Goal: Information Seeking & Learning: Learn about a topic

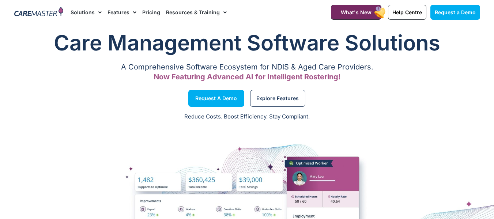
click at [204, 12] on link "Resources & Training" at bounding box center [196, 12] width 61 height 25
click at [222, 12] on span "Menu" at bounding box center [223, 12] width 7 height 12
click at [180, 14] on link "Resources & Training" at bounding box center [196, 12] width 61 height 25
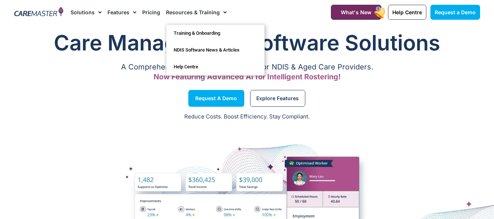
click at [220, 12] on span "Menu" at bounding box center [223, 12] width 7 height 12
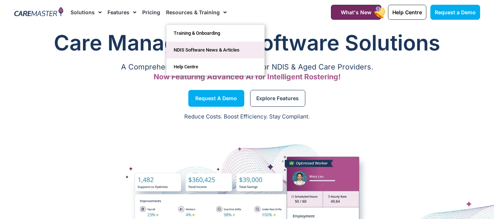
click at [191, 47] on link "NDIS Software News & Articles" at bounding box center [216, 50] width 98 height 17
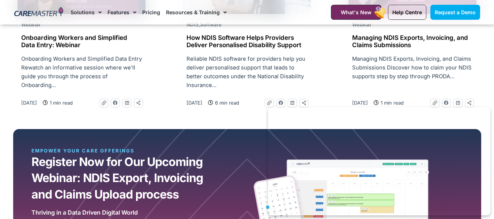
scroll to position [659, 0]
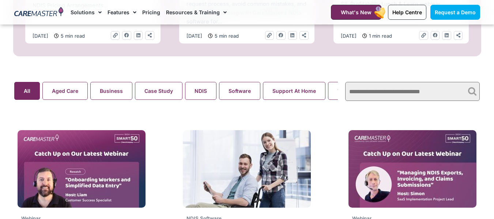
scroll to position [476, 0]
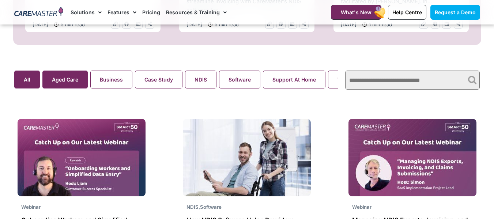
click at [58, 77] on button "Aged Care" at bounding box center [64, 80] width 45 height 18
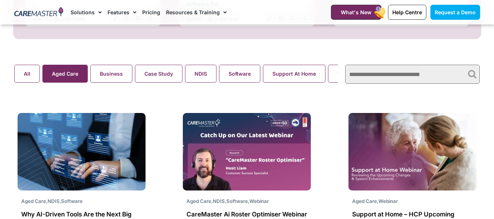
scroll to position [476, 0]
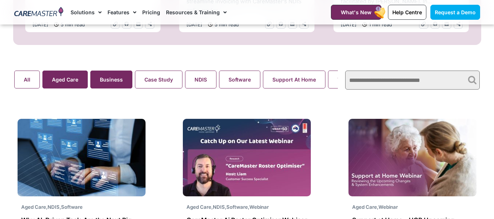
click at [117, 87] on button "Business" at bounding box center [111, 80] width 42 height 18
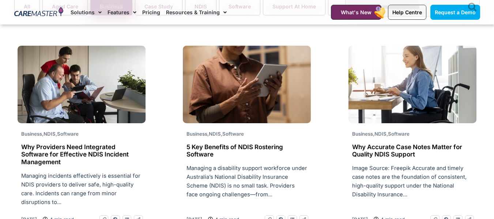
scroll to position [586, 0]
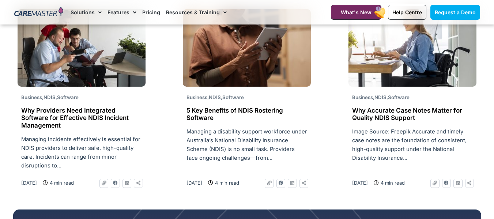
click at [74, 116] on h2 "Why Providers Need Integrated Software for Effective NDIS Incident Management" at bounding box center [81, 118] width 121 height 22
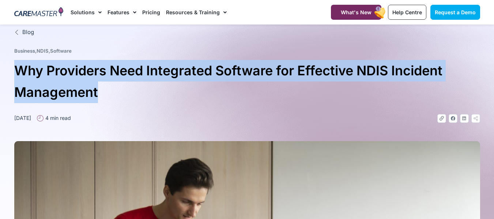
drag, startPoint x: 105, startPoint y: 94, endPoint x: 19, endPoint y: 75, distance: 88.0
click at [19, 75] on h1 "Why Providers Need Integrated Software for Effective NDIS Incident Management" at bounding box center [247, 81] width 466 height 43
copy h1 "Why Providers Need Integrated Software for Effective NDIS Incident Management"
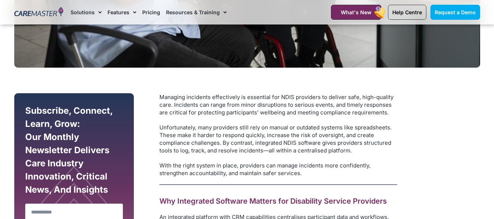
scroll to position [366, 0]
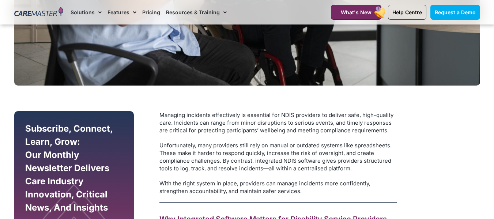
click at [264, 124] on p "Managing incidents effectively is essential for NDIS providers to deliver safe,…" at bounding box center [279, 122] width 238 height 23
click at [289, 165] on p "Unfortunately, many providers still rely on manual or outdated systems like spr…" at bounding box center [279, 157] width 238 height 31
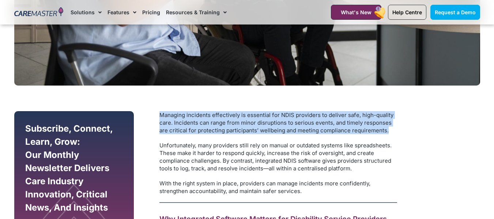
drag, startPoint x: 391, startPoint y: 130, endPoint x: 157, endPoint y: 115, distance: 234.0
copy p "Managing incidents effectively is essential for NDIS providers to deliver safe,…"
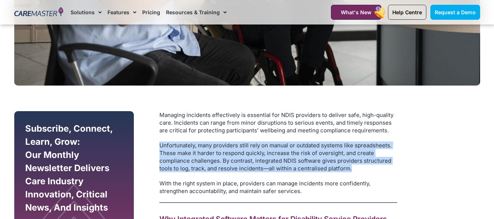
drag, startPoint x: 356, startPoint y: 167, endPoint x: 157, endPoint y: 147, distance: 200.1
copy p "Unfortunately, many providers still rely on manual or outdated systems like spr…"
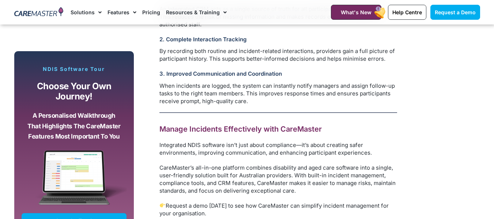
scroll to position [952, 0]
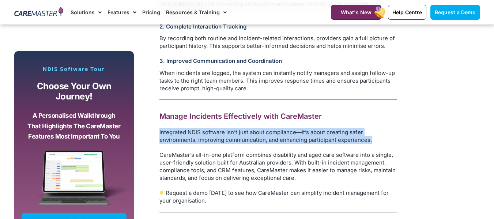
drag, startPoint x: 156, startPoint y: 132, endPoint x: 374, endPoint y: 138, distance: 217.8
copy p "Integrated NDIS software isn’t just about compliance—it’s about creating safer …"
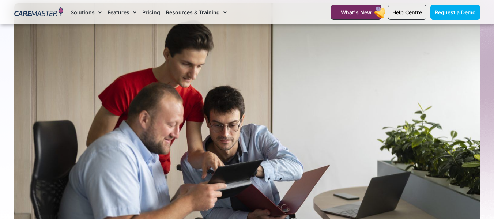
scroll to position [0, 0]
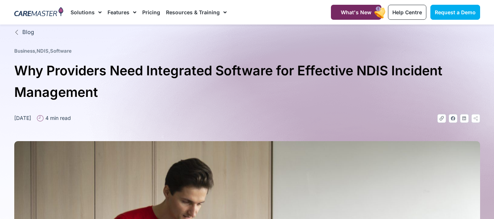
click at [26, 31] on span "Blog" at bounding box center [27, 32] width 14 height 8
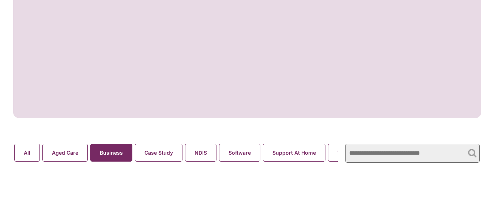
scroll to position [406, 0]
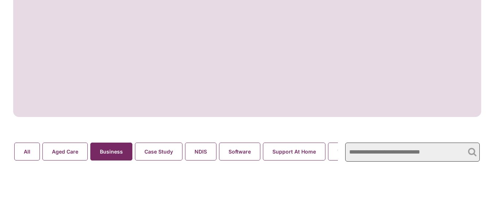
click at [400, 157] on input "text" at bounding box center [412, 152] width 135 height 19
paste input "**********"
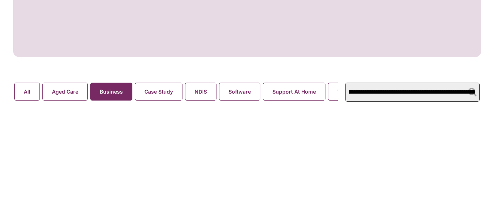
scroll to position [479, 0]
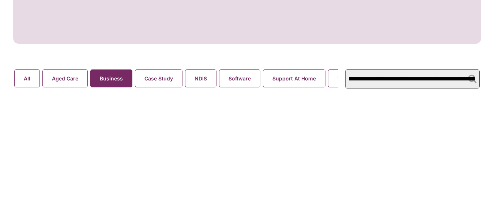
type input "**********"
click at [472, 79] on div "**********" at bounding box center [412, 78] width 135 height 7
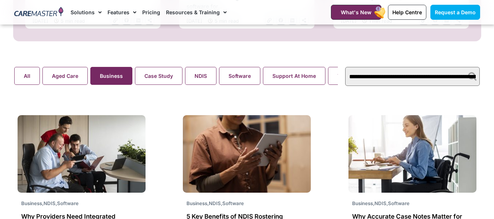
scroll to position [516, 0]
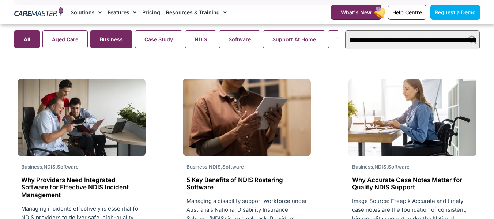
click at [23, 48] on button "All" at bounding box center [27, 39] width 26 height 18
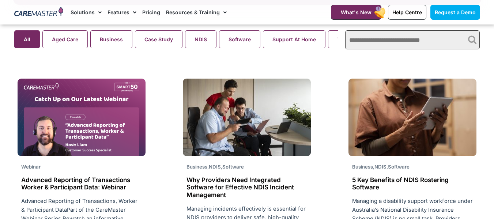
click at [399, 39] on input "text" at bounding box center [412, 39] width 135 height 19
paste input "**********"
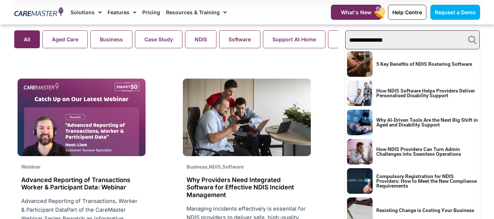
type input "**********"
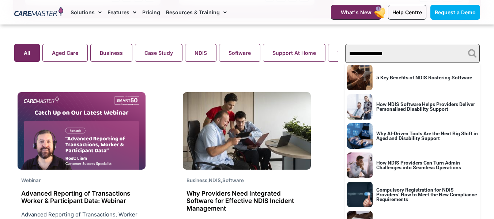
scroll to position [516, 0]
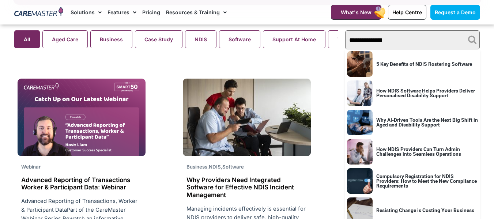
click at [184, 65] on div "Aged Care , NDIS MOST POPULAR SCHADS Award Changes Effective 1 January 2025 Are…" at bounding box center [247, 206] width 494 height 1394
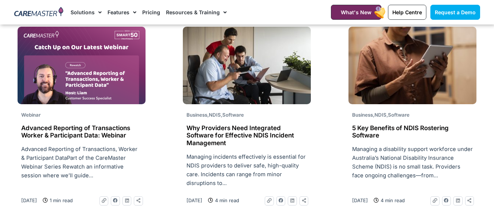
scroll to position [565, 0]
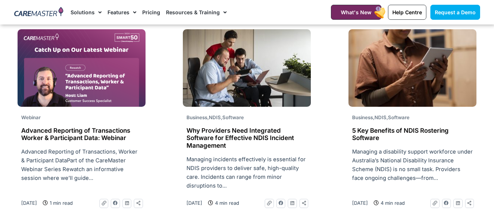
click at [263, 135] on h2 "Why Providers Need Integrated Software for Effective NDIS Incident Management" at bounding box center [247, 138] width 121 height 22
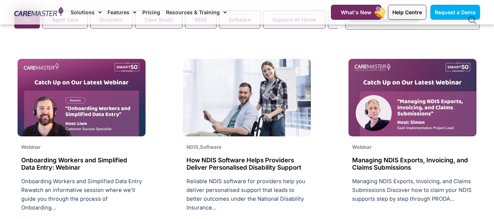
scroll to position [549, 0]
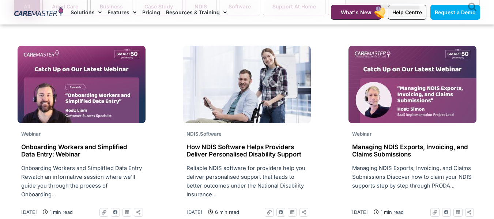
click at [414, 147] on h2 "Managing NDIS Exports, Invoicing, and Claims Submissions" at bounding box center [412, 150] width 121 height 15
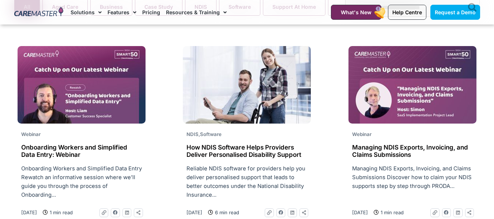
scroll to position [549, 0]
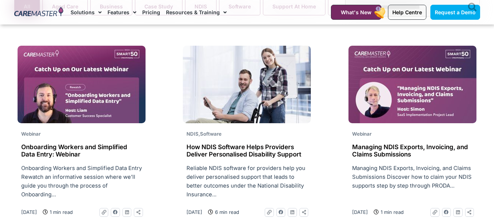
click at [72, 154] on h2 "Onboarding Workers and Simplified Data Entry: Webinar" at bounding box center [81, 150] width 121 height 15
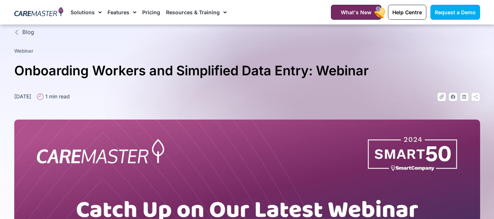
scroll to position [220, 0]
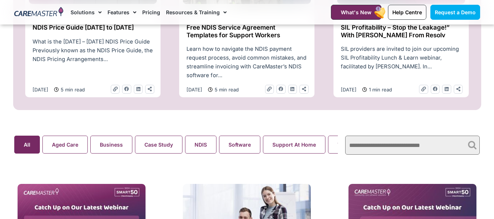
scroll to position [403, 0]
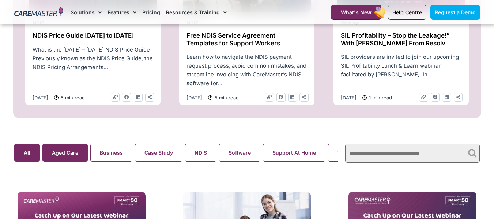
click at [56, 151] on button "Aged Care" at bounding box center [64, 153] width 45 height 18
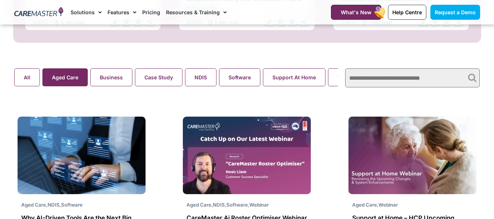
scroll to position [476, 0]
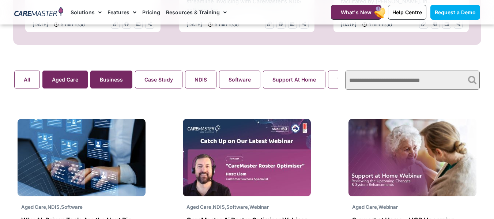
click at [93, 87] on button "Business" at bounding box center [111, 80] width 42 height 18
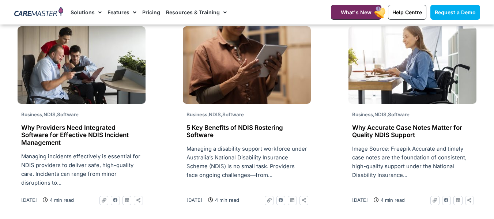
scroll to position [586, 0]
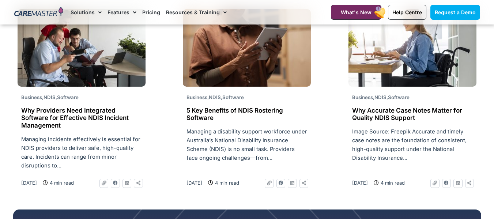
click at [216, 110] on h2 "5 Key Benefits of NDIS Rostering Software" at bounding box center [247, 114] width 121 height 15
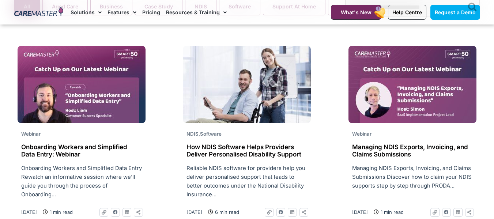
scroll to position [439, 0]
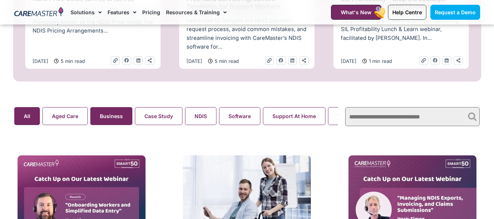
click at [117, 119] on search "Aged Care Business Case Study NDIS Software Support At Home Webinar All" at bounding box center [176, 116] width 324 height 18
click at [117, 120] on button "Business" at bounding box center [111, 116] width 42 height 18
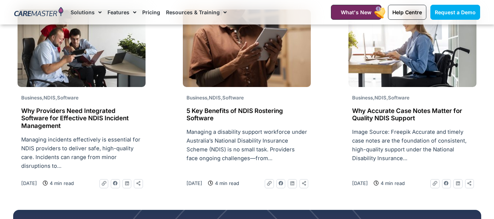
scroll to position [586, 0]
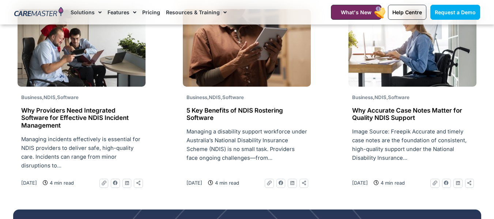
click at [377, 122] on h2 "Why Accurate Case Notes Matter for Quality NDIS Support" at bounding box center [412, 114] width 121 height 15
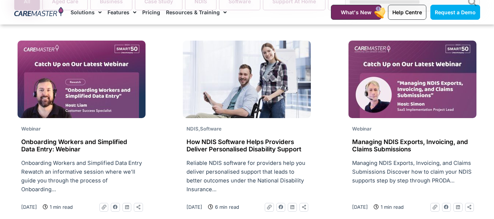
scroll to position [512, 0]
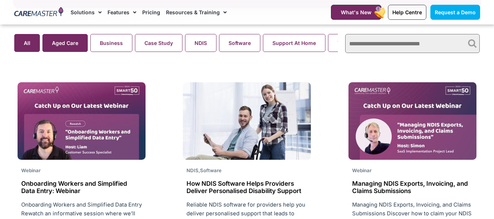
click at [49, 45] on button "Aged Care" at bounding box center [64, 43] width 45 height 18
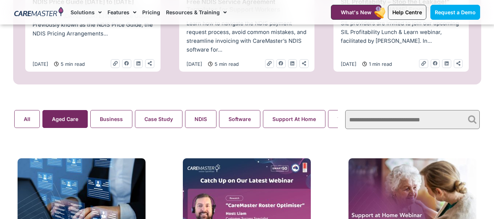
scroll to position [439, 0]
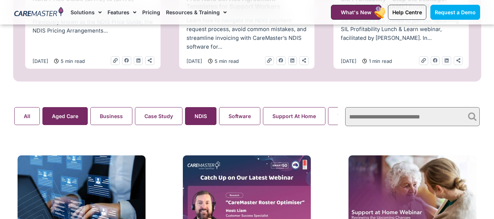
click at [200, 114] on button "NDIS" at bounding box center [200, 116] width 31 height 18
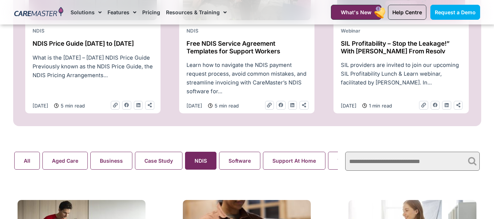
scroll to position [366, 0]
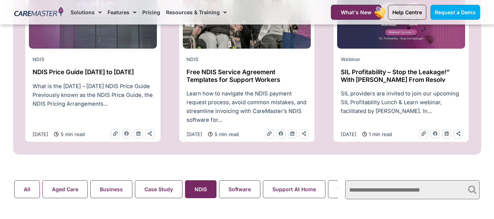
click at [251, 202] on div "Aged Care Business Case Study NDIS Software Support At Home Webinar All" at bounding box center [177, 190] width 332 height 26
click at [244, 193] on button "Software" at bounding box center [239, 189] width 41 height 18
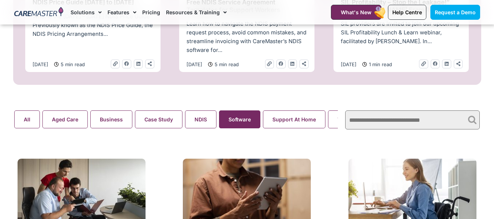
scroll to position [439, 0]
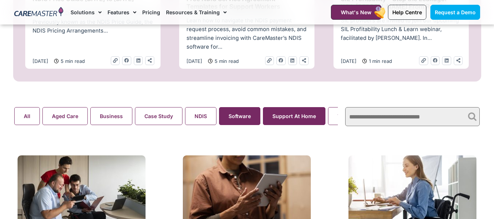
click at [307, 123] on button "Support At Home" at bounding box center [294, 116] width 63 height 18
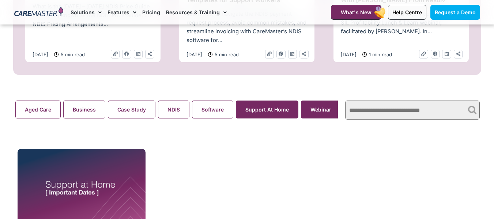
scroll to position [443, 0]
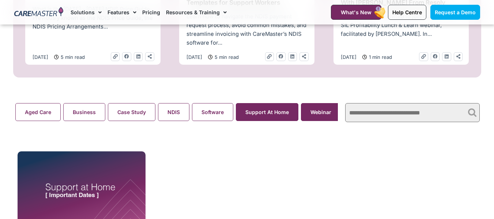
click at [324, 118] on button "Webinar" at bounding box center [321, 112] width 40 height 18
